Goal: Navigation & Orientation: Find specific page/section

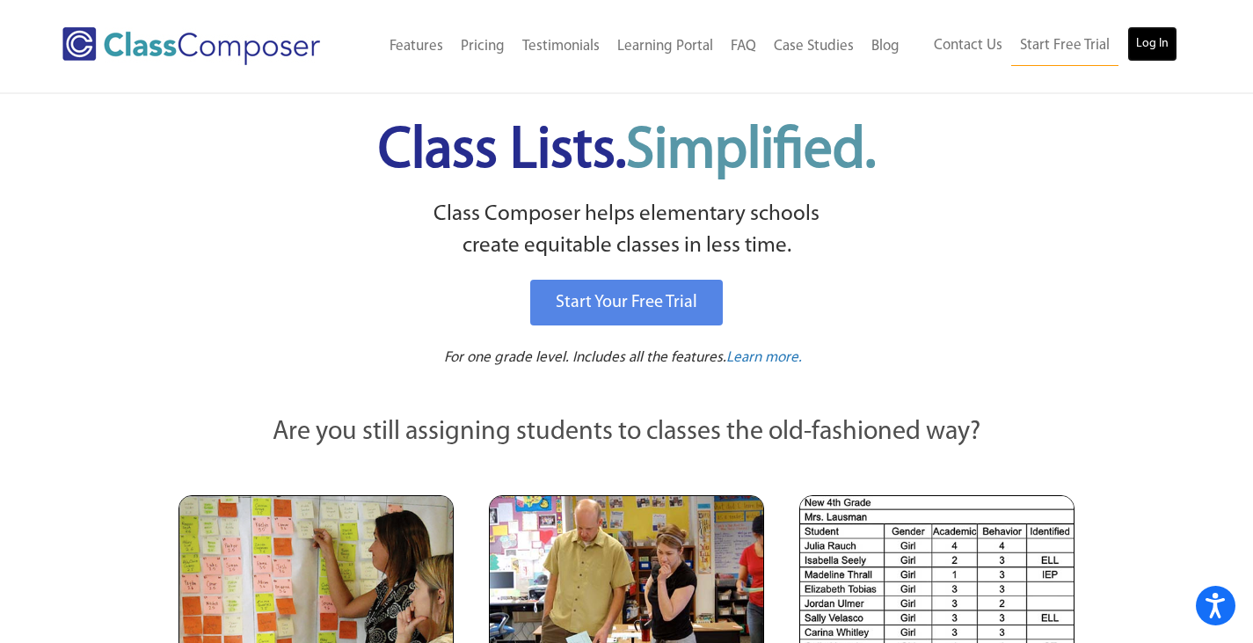
click at [1149, 45] on link "Log In" at bounding box center [1152, 43] width 50 height 35
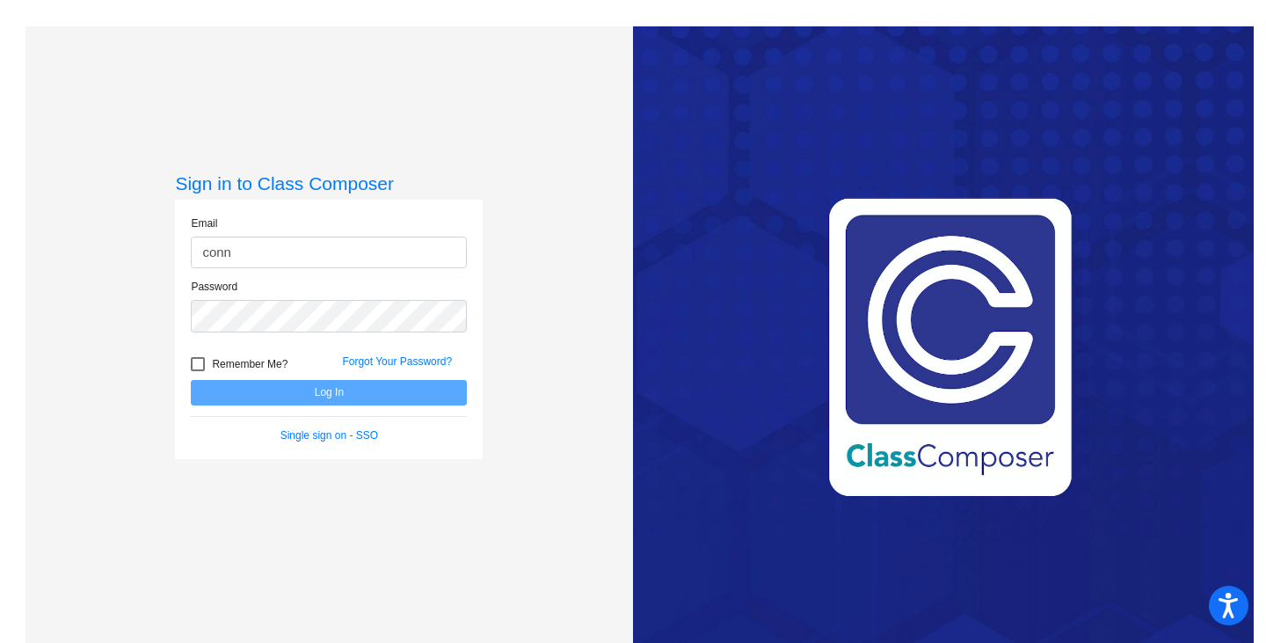
type input "connsuela.feeney@ocps.net"
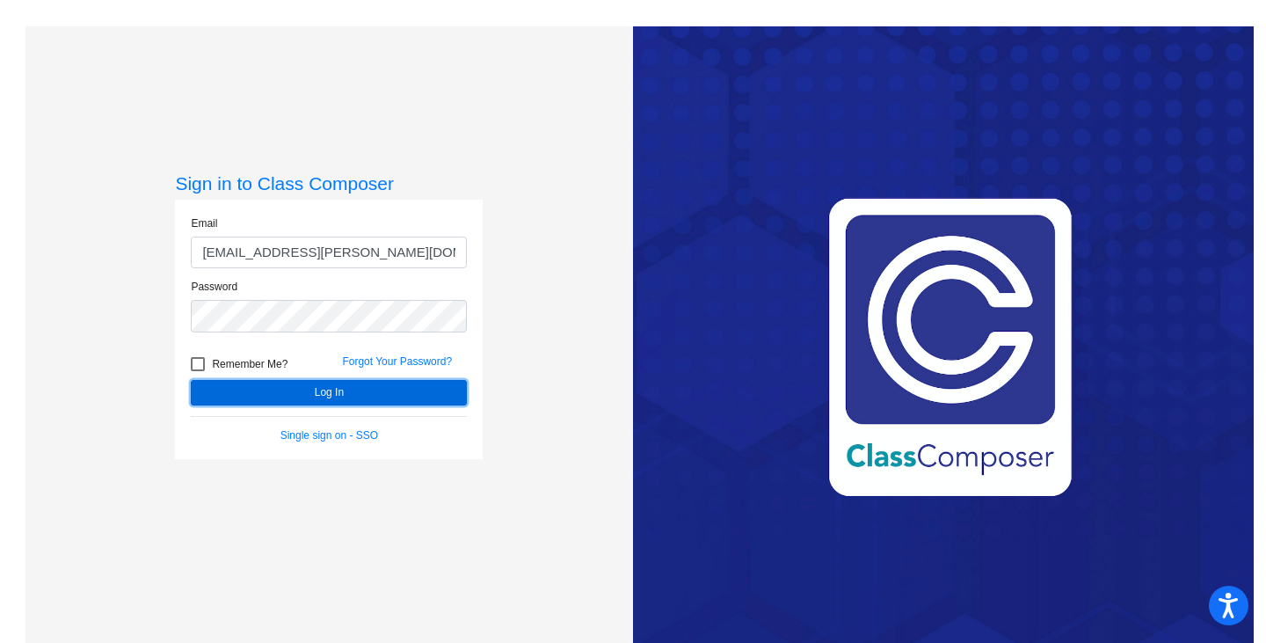
click at [401, 398] on button "Log In" at bounding box center [329, 392] width 276 height 25
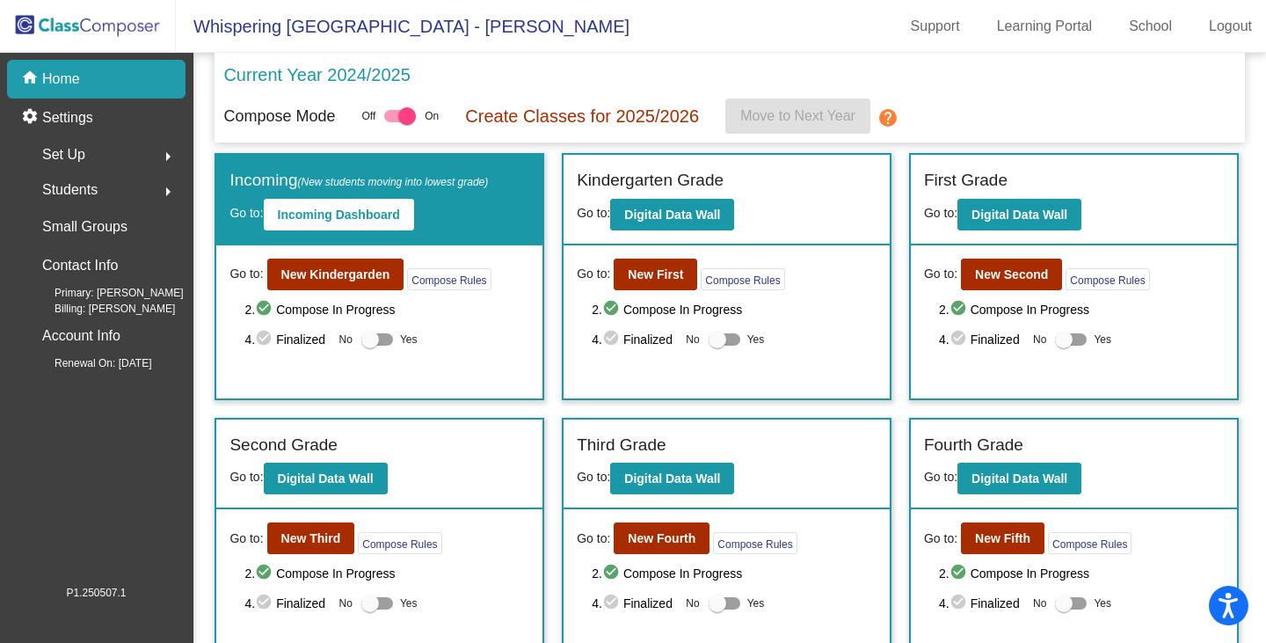
click at [418, 394] on div "Go to: New Kindergarden Compose Rules 2. check_circle Compose In Progress 4. ch…" at bounding box center [379, 321] width 326 height 153
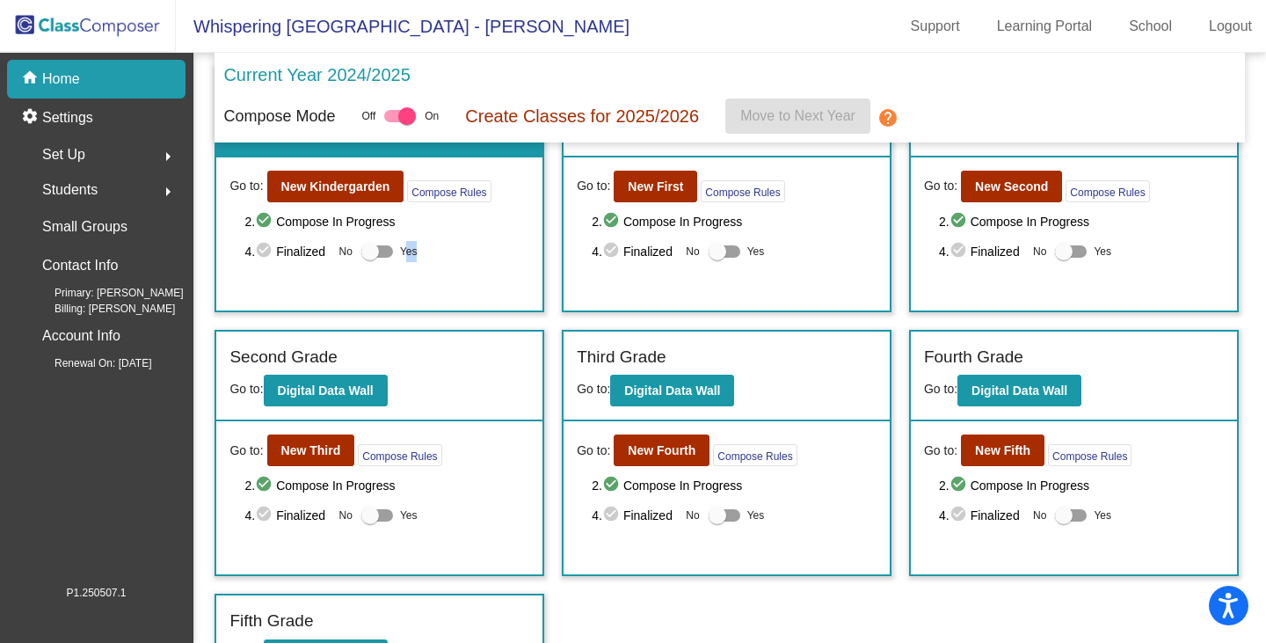
scroll to position [133, 0]
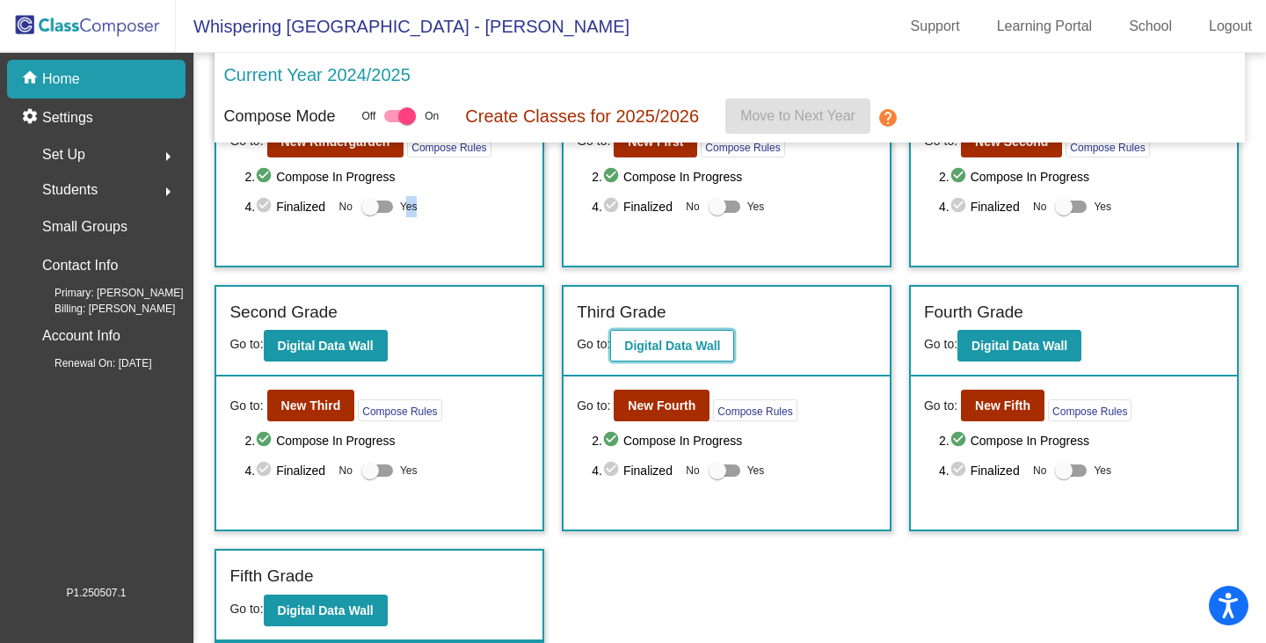
click at [637, 345] on b "Digital Data Wall" at bounding box center [672, 346] width 96 height 14
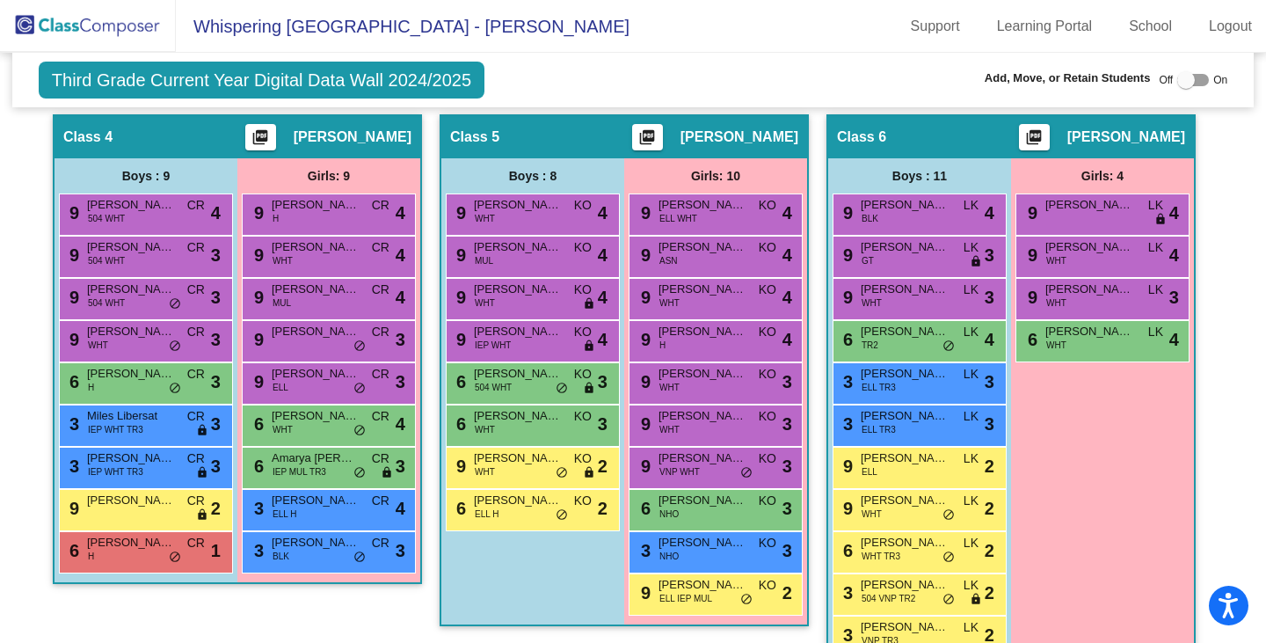
scroll to position [1055, 0]
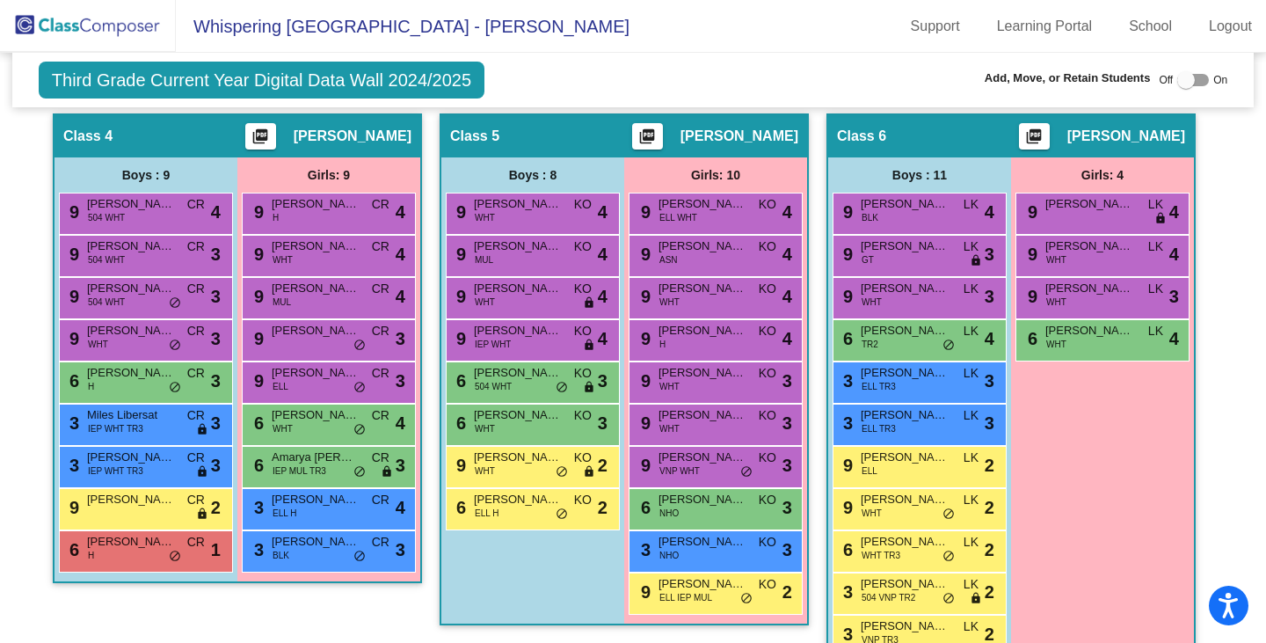
click at [1221, 166] on div "Hallway - Hallway Class picture_as_pdf Add Student First Name Last Name Student…" at bounding box center [632, 378] width 1215 height 1588
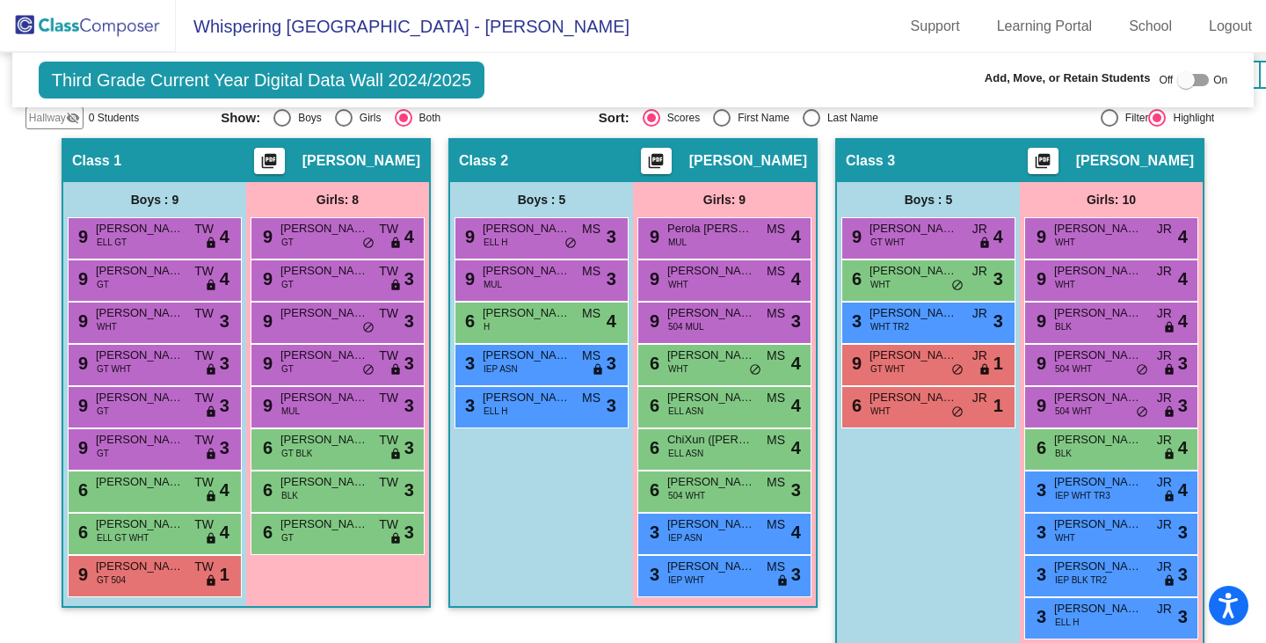
scroll to position [528, 0]
